Goal: Task Accomplishment & Management: Manage account settings

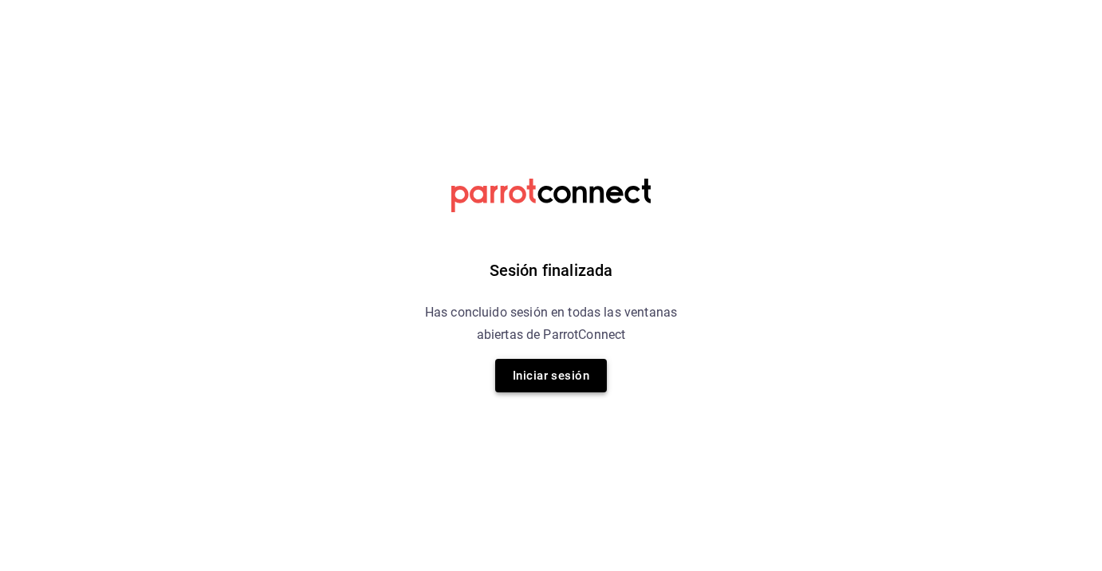
click at [563, 386] on button "Iniciar sesión" at bounding box center [551, 375] width 112 height 33
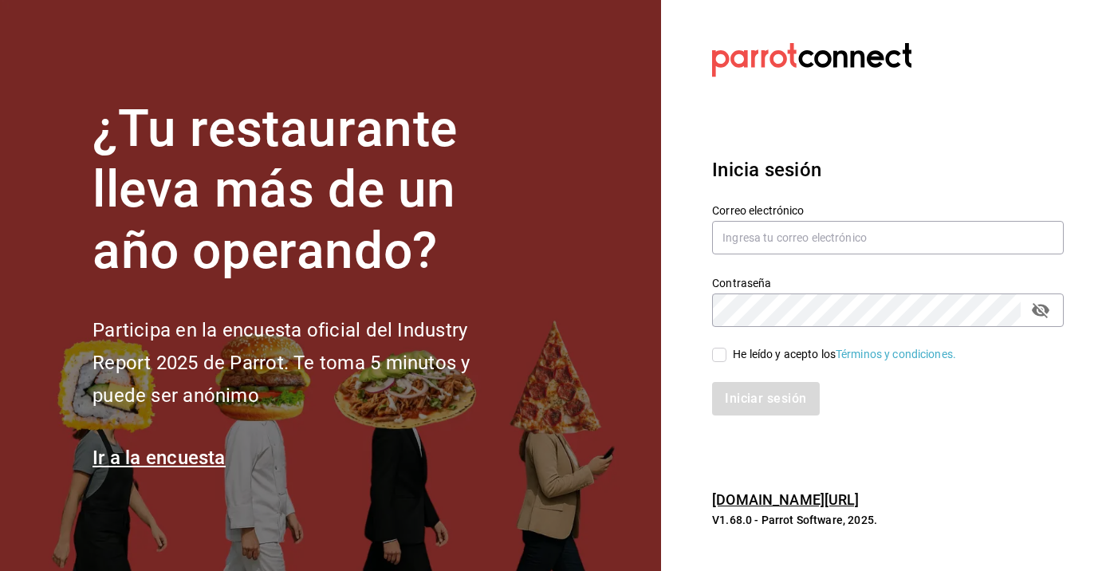
click at [771, 205] on label "Correo electrónico" at bounding box center [888, 209] width 352 height 11
click at [768, 233] on input "text" at bounding box center [888, 237] width 352 height 33
type input "ceciliasaldpul@hotmail.com"
click at [729, 354] on span "He leído y acepto los Términos y condiciones." at bounding box center [841, 354] width 230 height 17
click at [726, 354] on input "He leído y acepto los Términos y condiciones." at bounding box center [719, 355] width 14 height 14
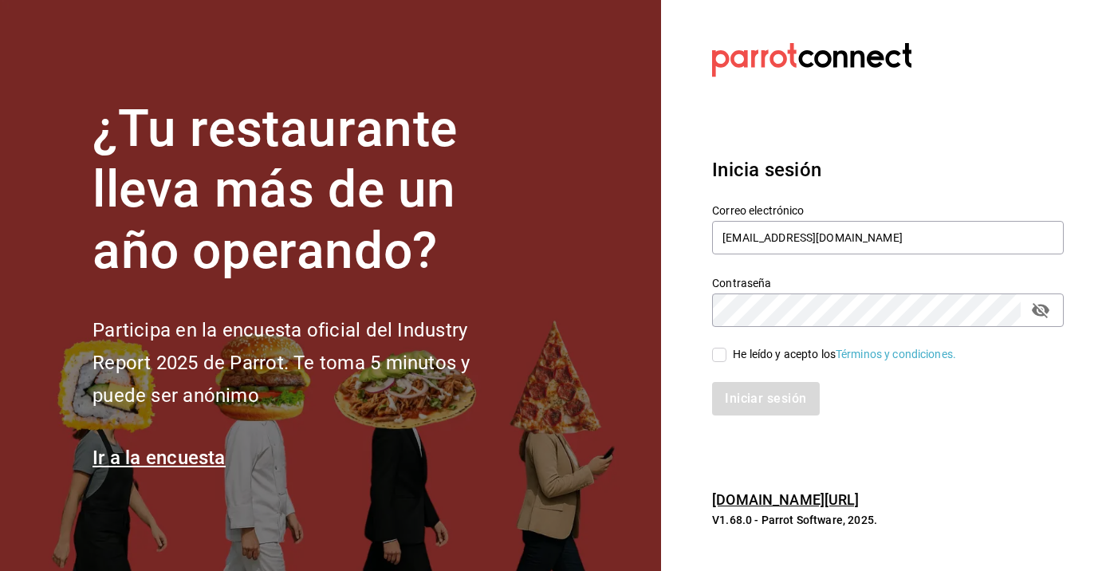
checkbox input "true"
click at [738, 387] on button "Iniciar sesión" at bounding box center [766, 398] width 108 height 33
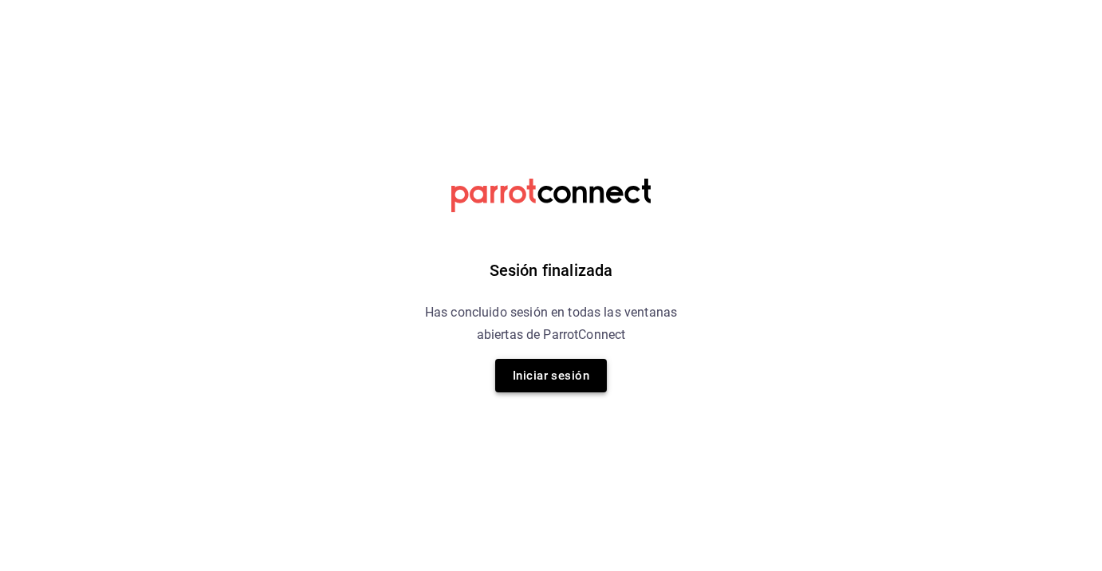
click at [544, 360] on button "Iniciar sesión" at bounding box center [551, 375] width 112 height 33
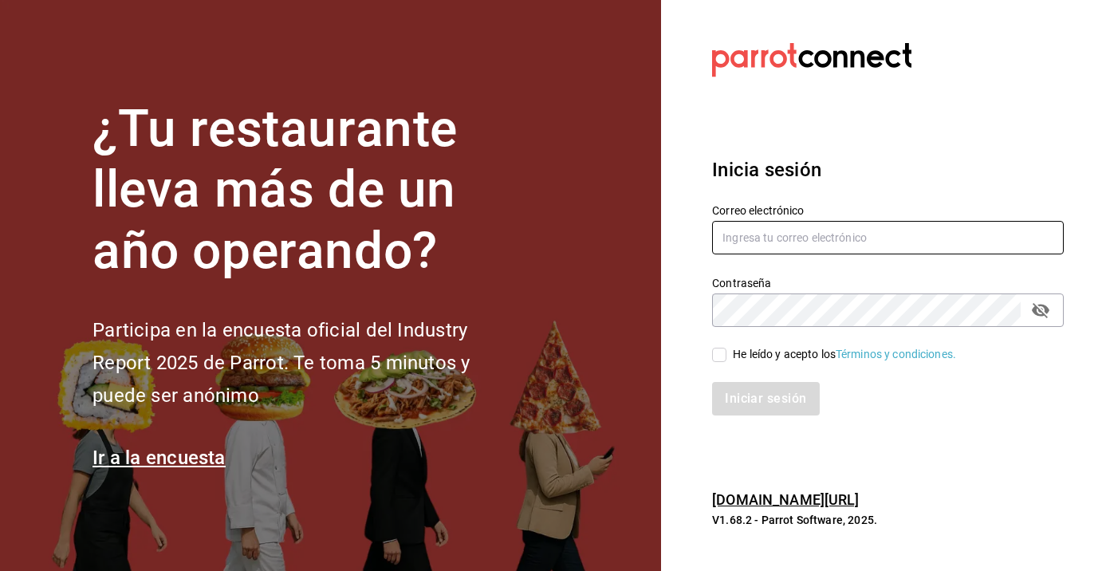
click at [765, 238] on input "text" at bounding box center [888, 237] width 352 height 33
type input "ceciliasaldpul@hotmail.com"
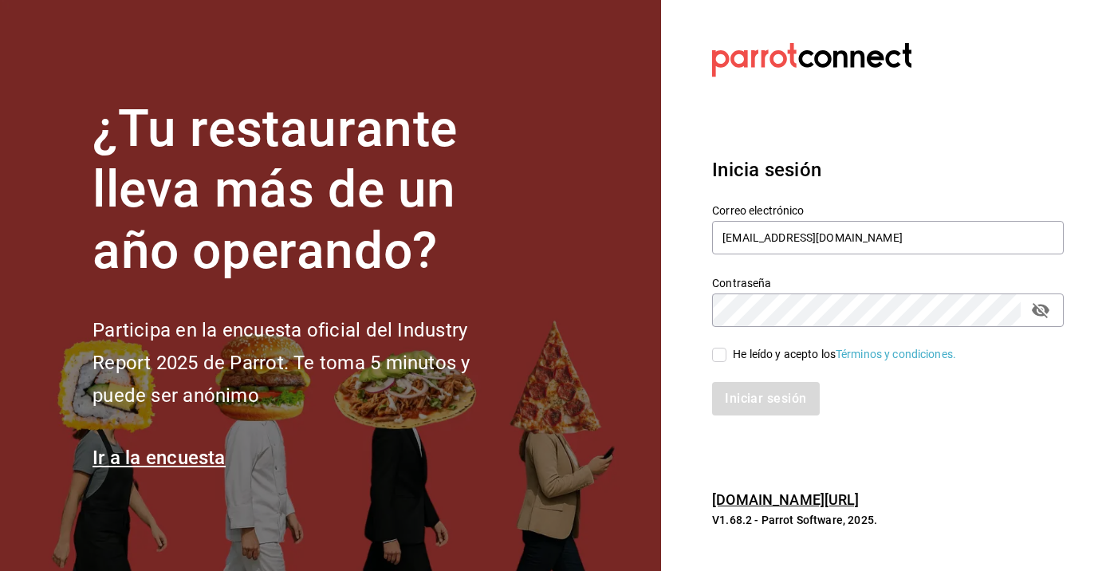
click at [730, 353] on span "He leído y acepto los Términos y condiciones." at bounding box center [841, 354] width 230 height 17
click at [726, 353] on input "He leído y acepto los Términos y condiciones." at bounding box center [719, 355] width 14 height 14
checkbox input "true"
click at [745, 384] on button "Iniciar sesión" at bounding box center [766, 398] width 108 height 33
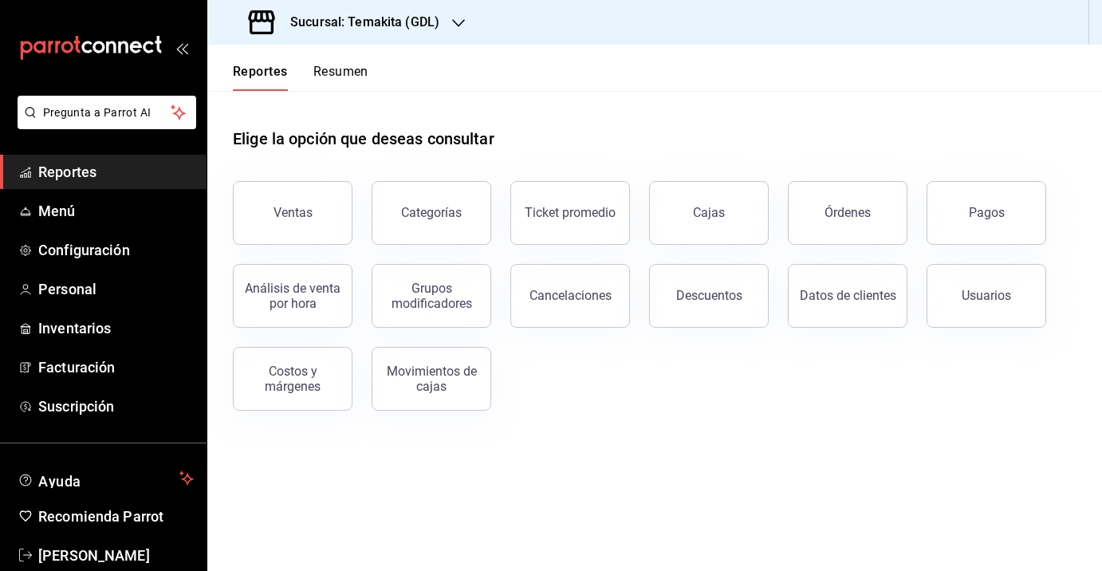
click at [332, 74] on button "Resumen" at bounding box center [340, 77] width 55 height 27
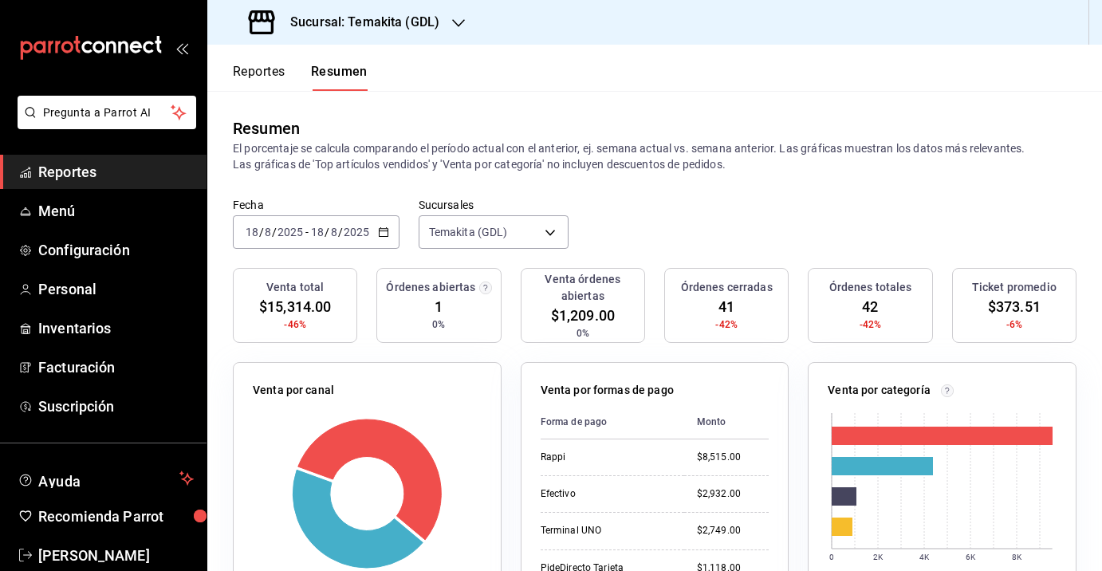
click at [379, 233] on \(Stroke\) "button" at bounding box center [384, 232] width 10 height 9
click at [354, 23] on h3 "Sucursal: Temakita (GDL)" at bounding box center [358, 22] width 162 height 19
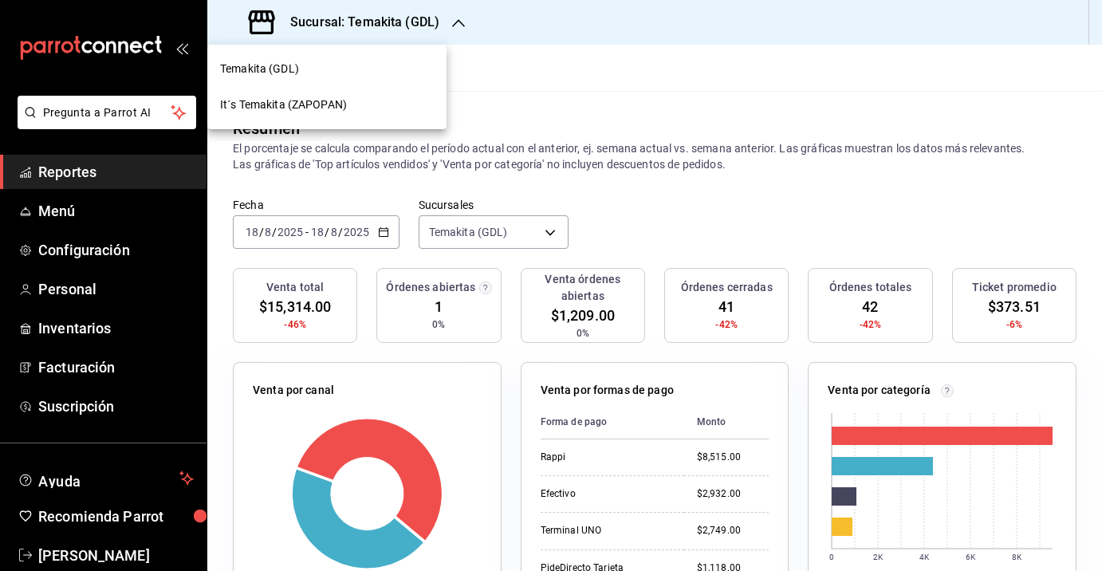
click at [326, 120] on div "It´s Temakita (ZAPOPAN)" at bounding box center [326, 105] width 239 height 36
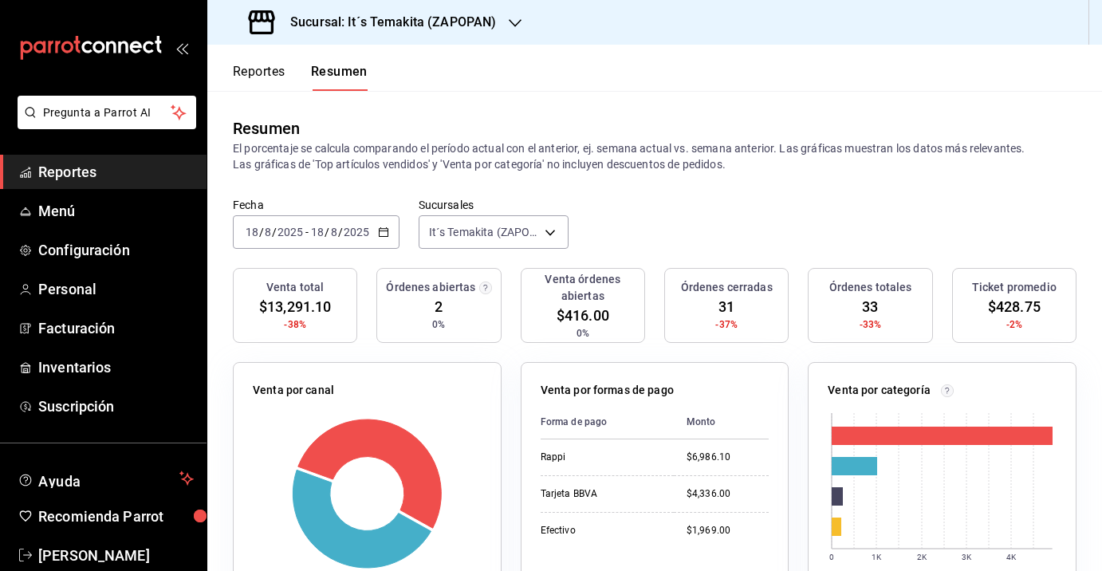
click at [353, 13] on h3 "Sucursal: It´s Temakita (ZAPOPAN)" at bounding box center [386, 22] width 218 height 19
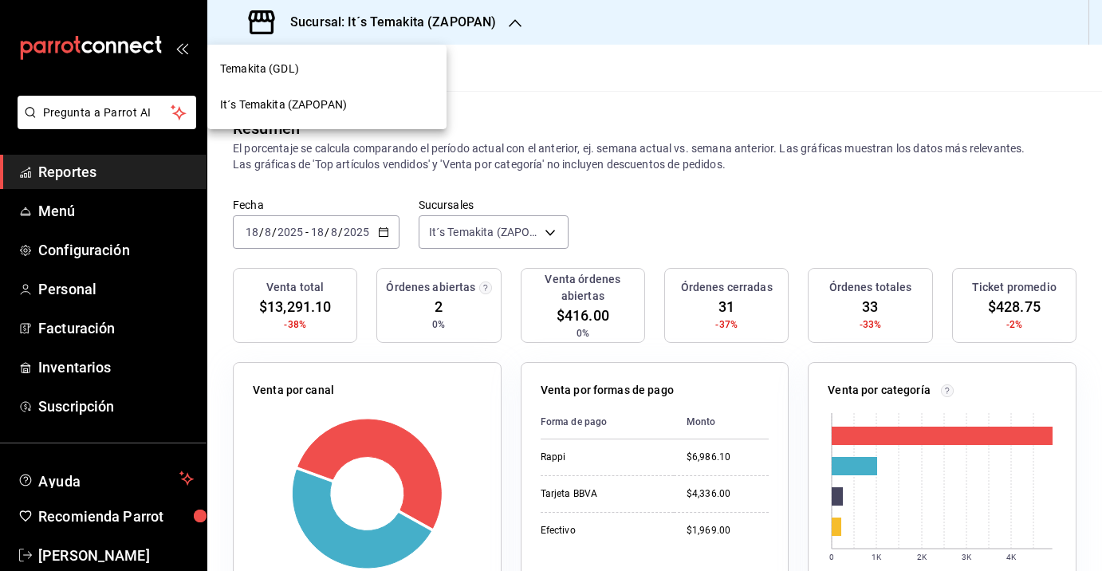
click at [352, 71] on div "Temakita (GDL)" at bounding box center [327, 69] width 214 height 17
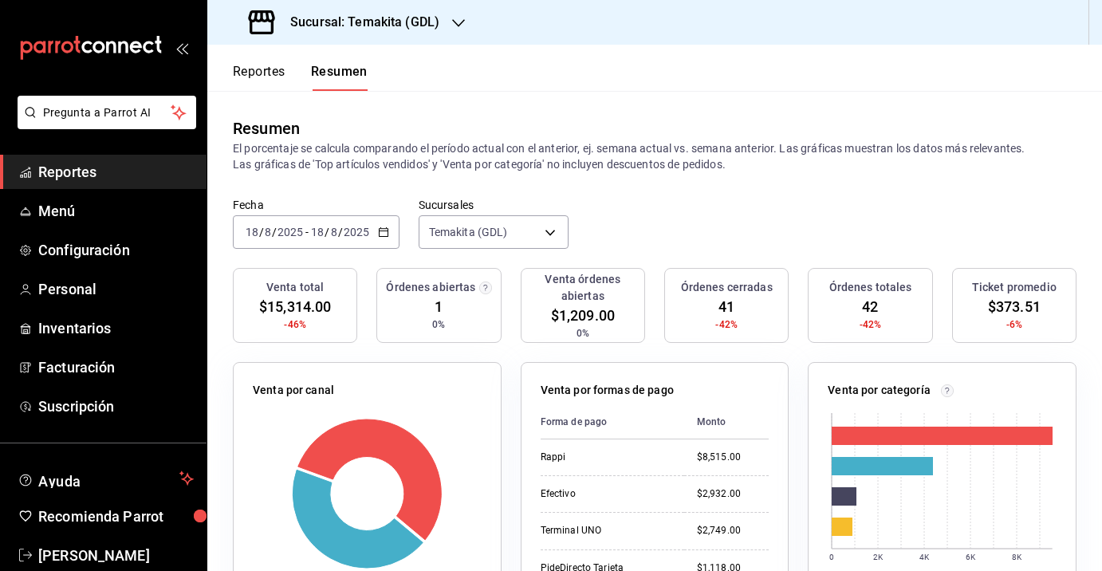
click at [365, 230] on input "2025" at bounding box center [356, 232] width 27 height 13
click at [387, 230] on \(Stroke\) "button" at bounding box center [384, 232] width 10 height 9
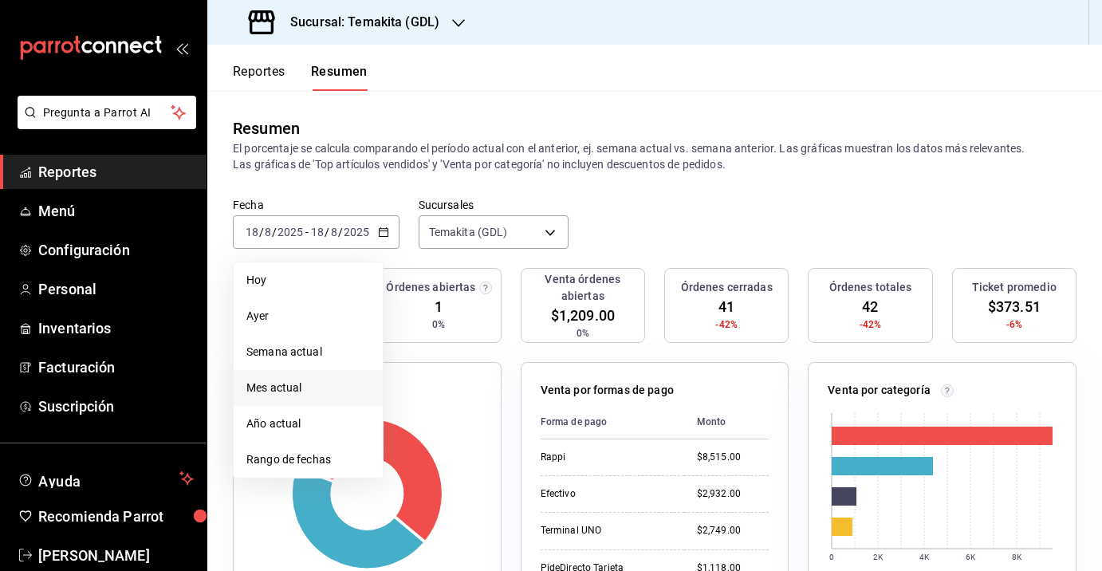
click at [282, 394] on span "Mes actual" at bounding box center [308, 387] width 124 height 17
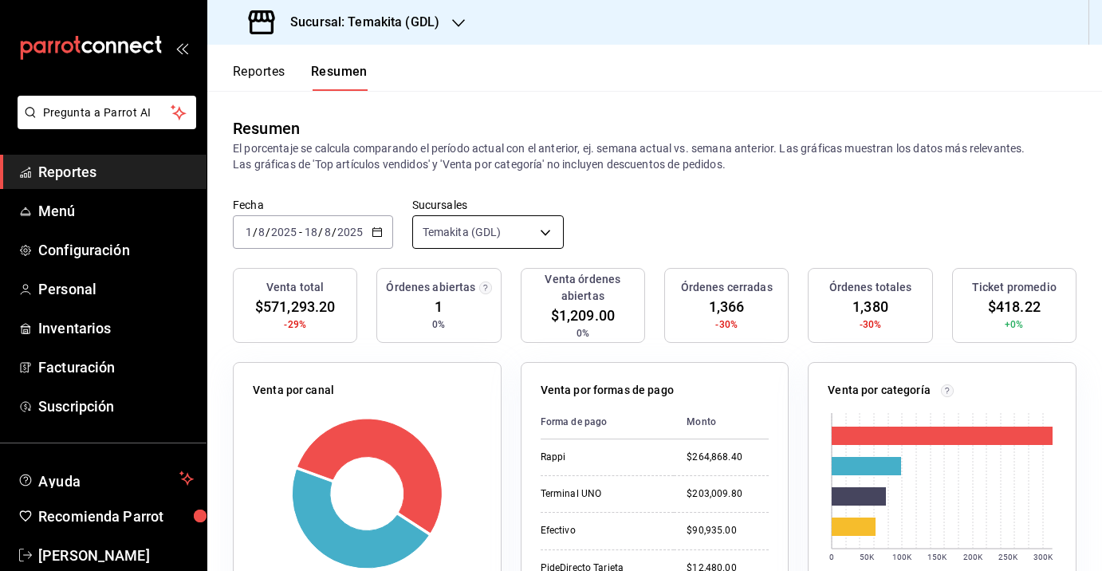
click at [447, 231] on body "Pregunta a Parrot AI Reportes Menú Configuración Personal Inventarios Facturaci…" at bounding box center [551, 285] width 1102 height 571
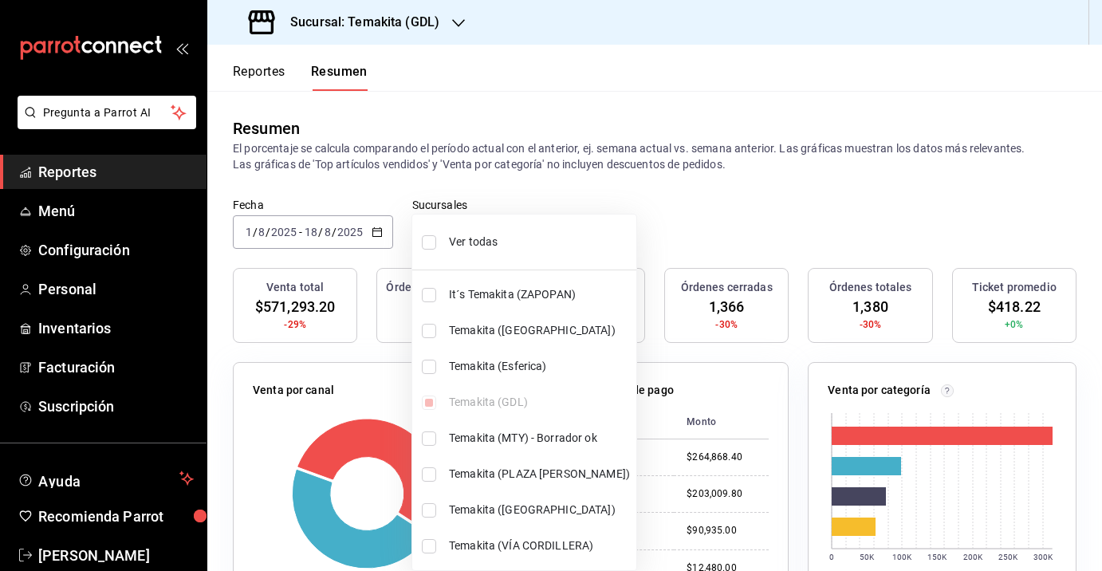
click at [451, 242] on span "Ver todas" at bounding box center [539, 242] width 181 height 17
type input "[object Object],[object Object],[object Object],[object Object],[object Object]…"
checkbox input "true"
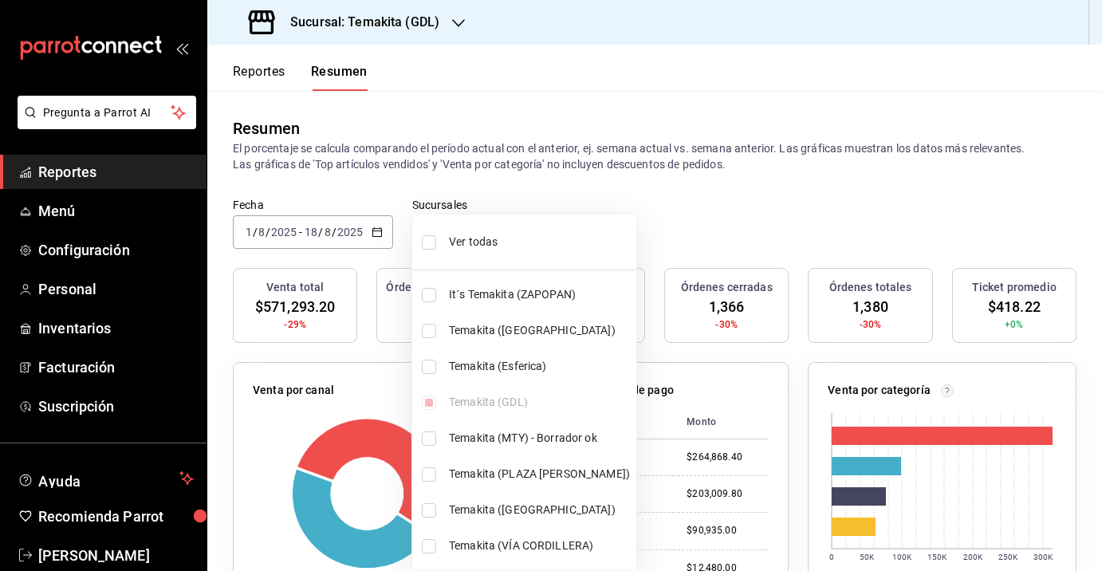
checkbox input "true"
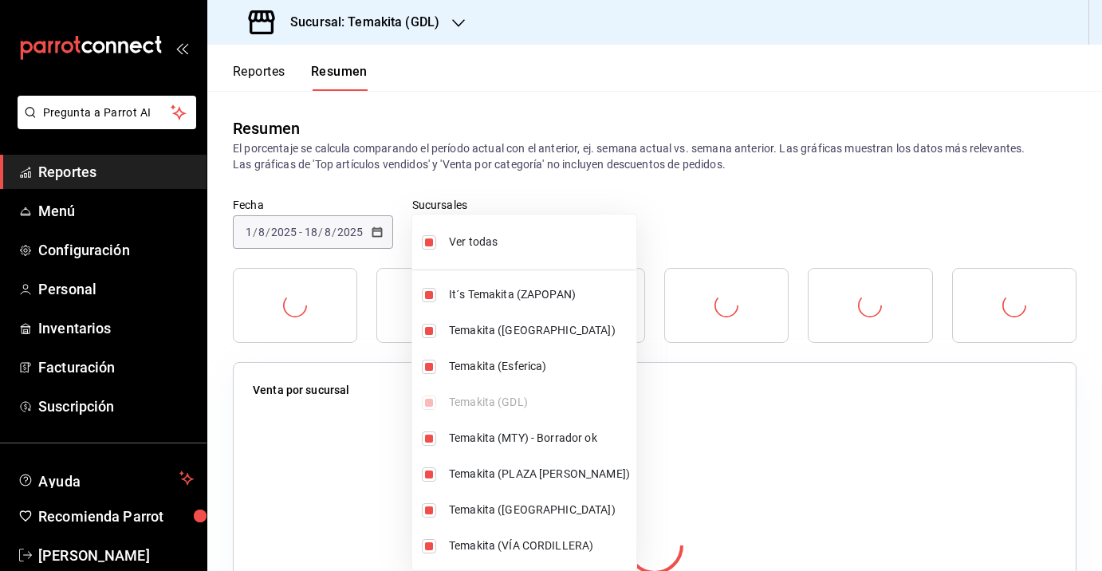
click at [584, 186] on div at bounding box center [551, 285] width 1102 height 571
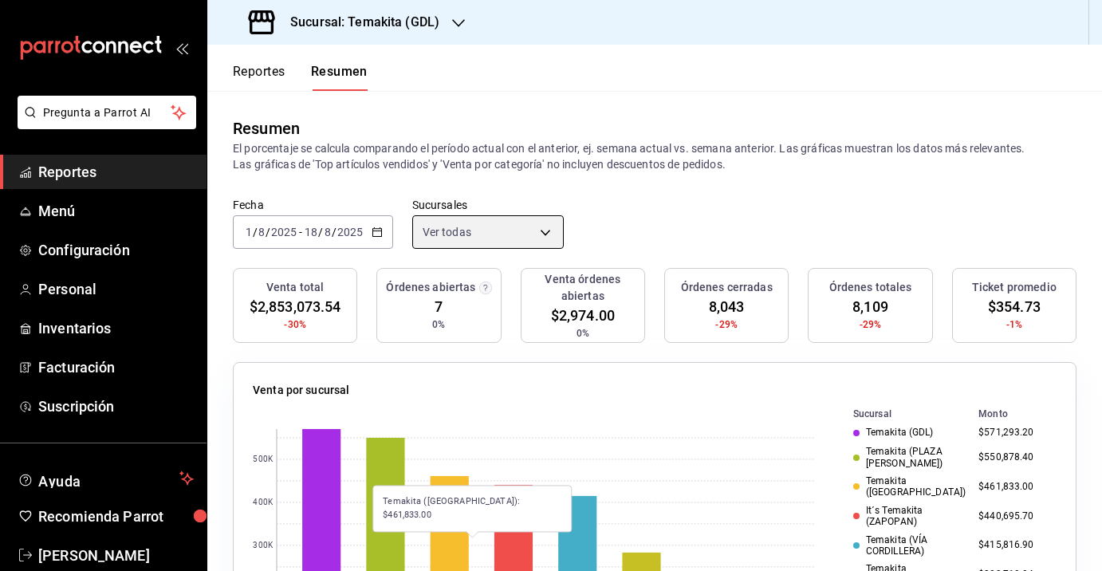
scroll to position [29, 0]
